Goal: Transaction & Acquisition: Purchase product/service

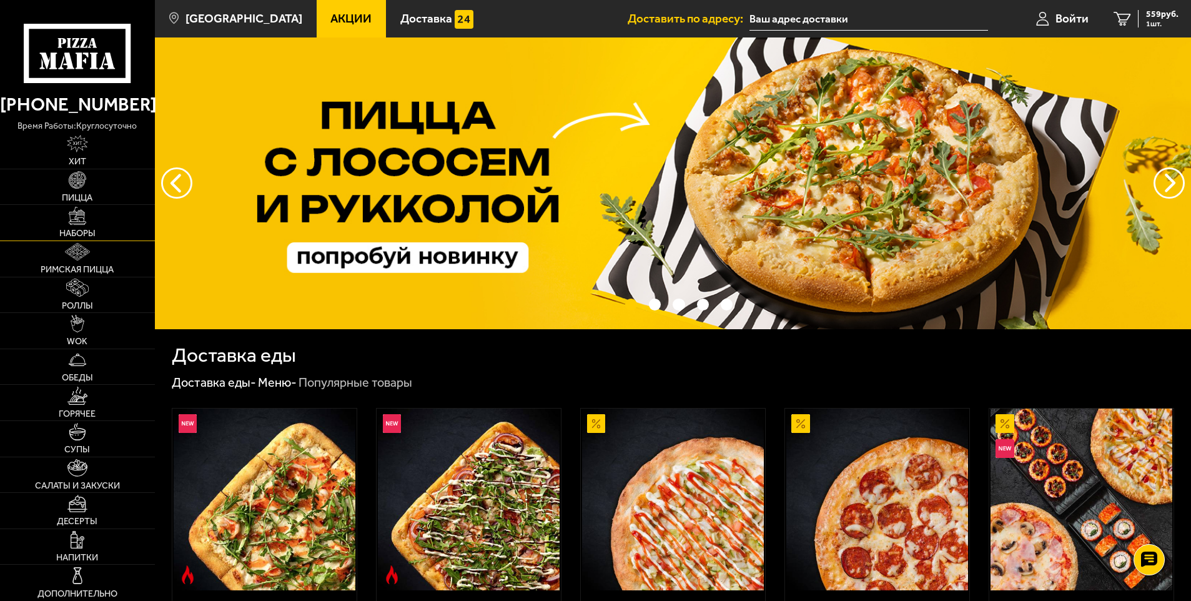
click at [77, 220] on img at bounding box center [77, 215] width 17 height 17
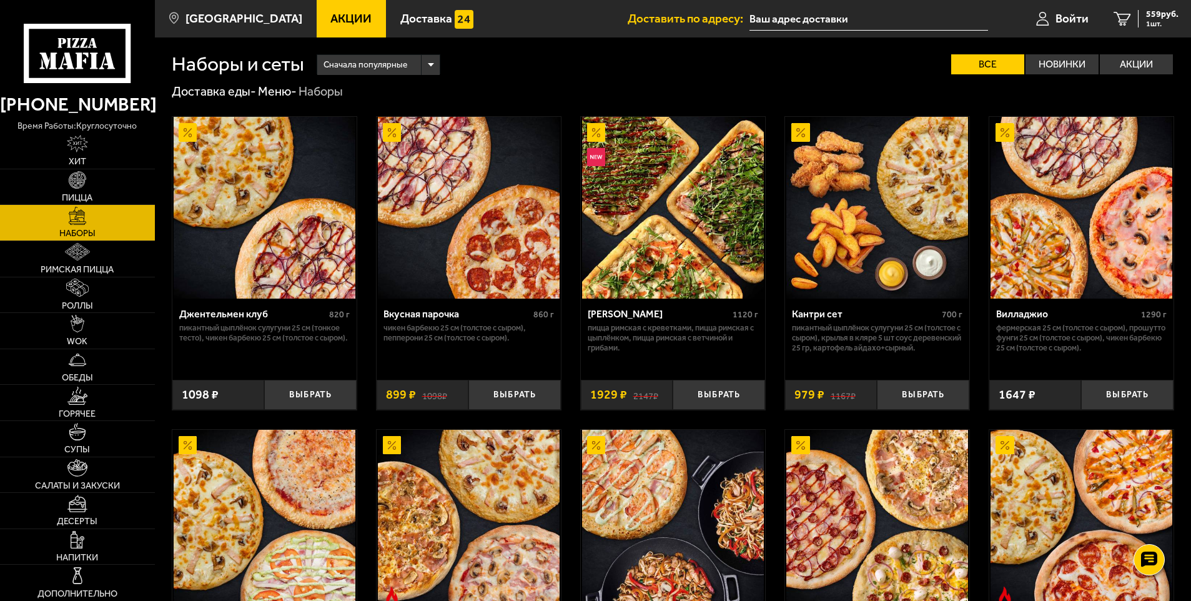
click at [334, 18] on span "Акции" at bounding box center [350, 18] width 41 height 12
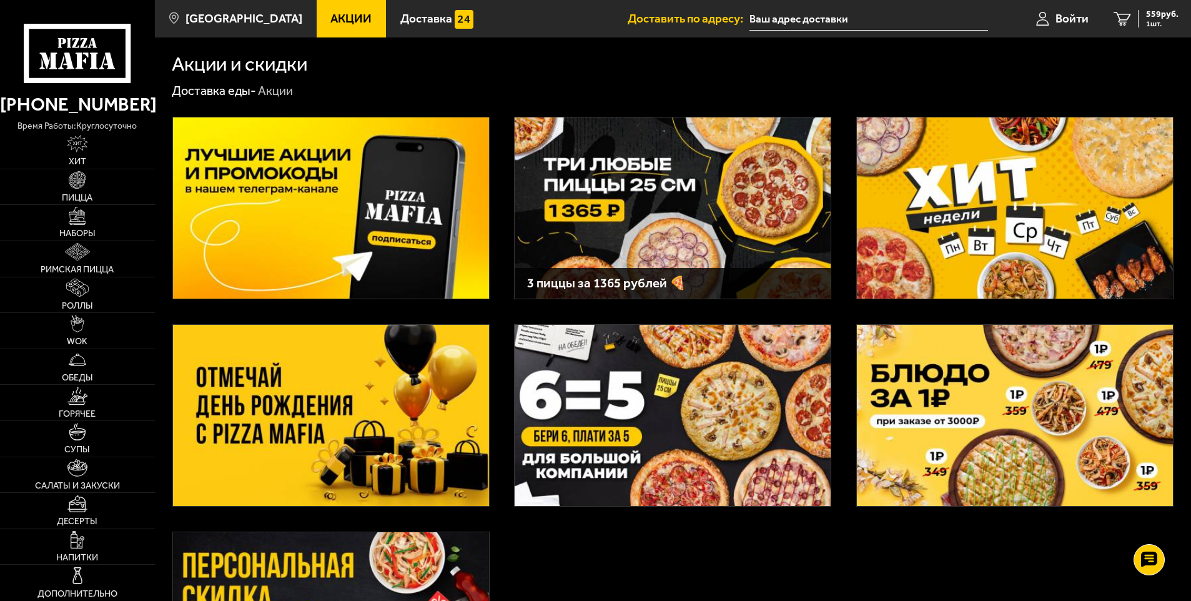
click at [570, 137] on img at bounding box center [673, 207] width 316 height 181
